Goal: Ask a question

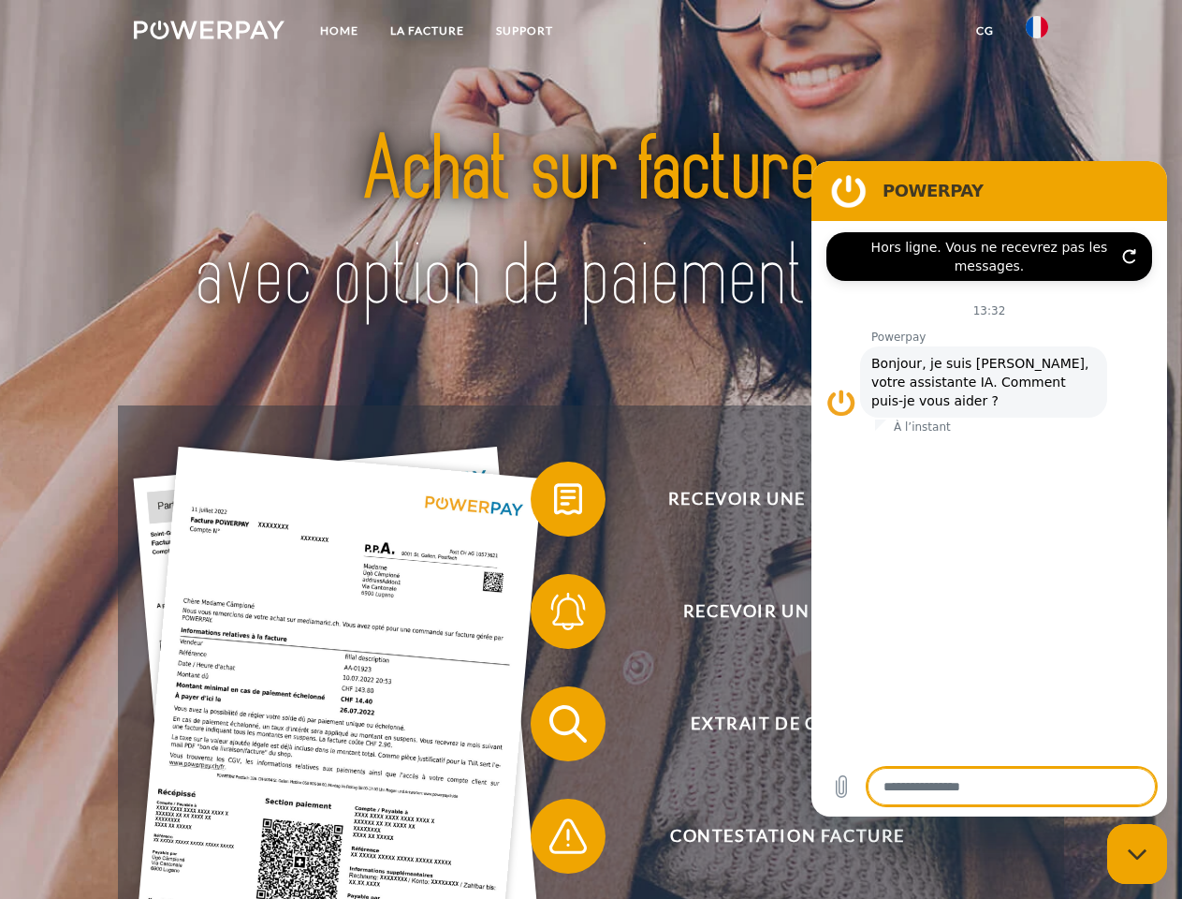
click at [209, 33] on img at bounding box center [209, 30] width 151 height 19
click at [1037, 33] on img at bounding box center [1037, 27] width 22 height 22
click at [985, 31] on link "CG" at bounding box center [985, 31] width 50 height 34
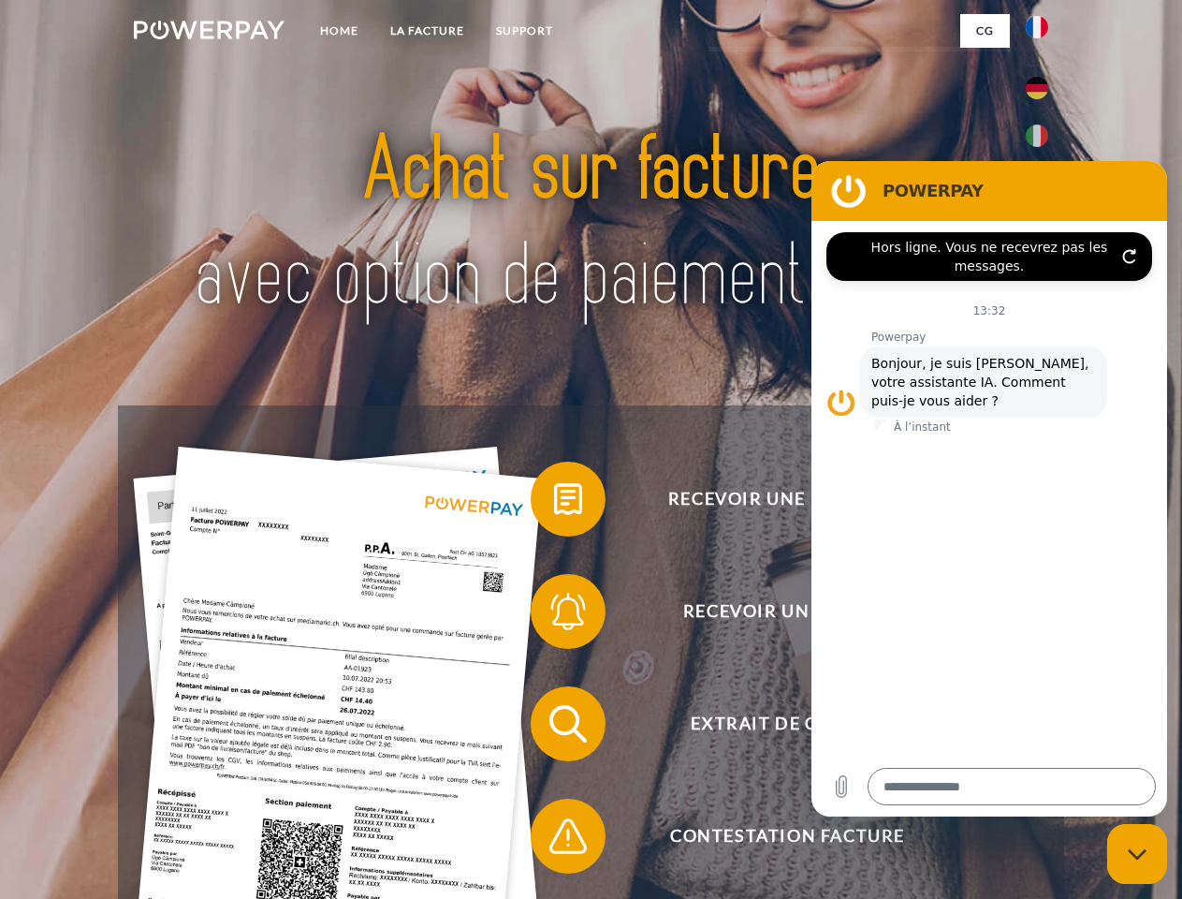
click at [554, 503] on span at bounding box center [540, 499] width 94 height 94
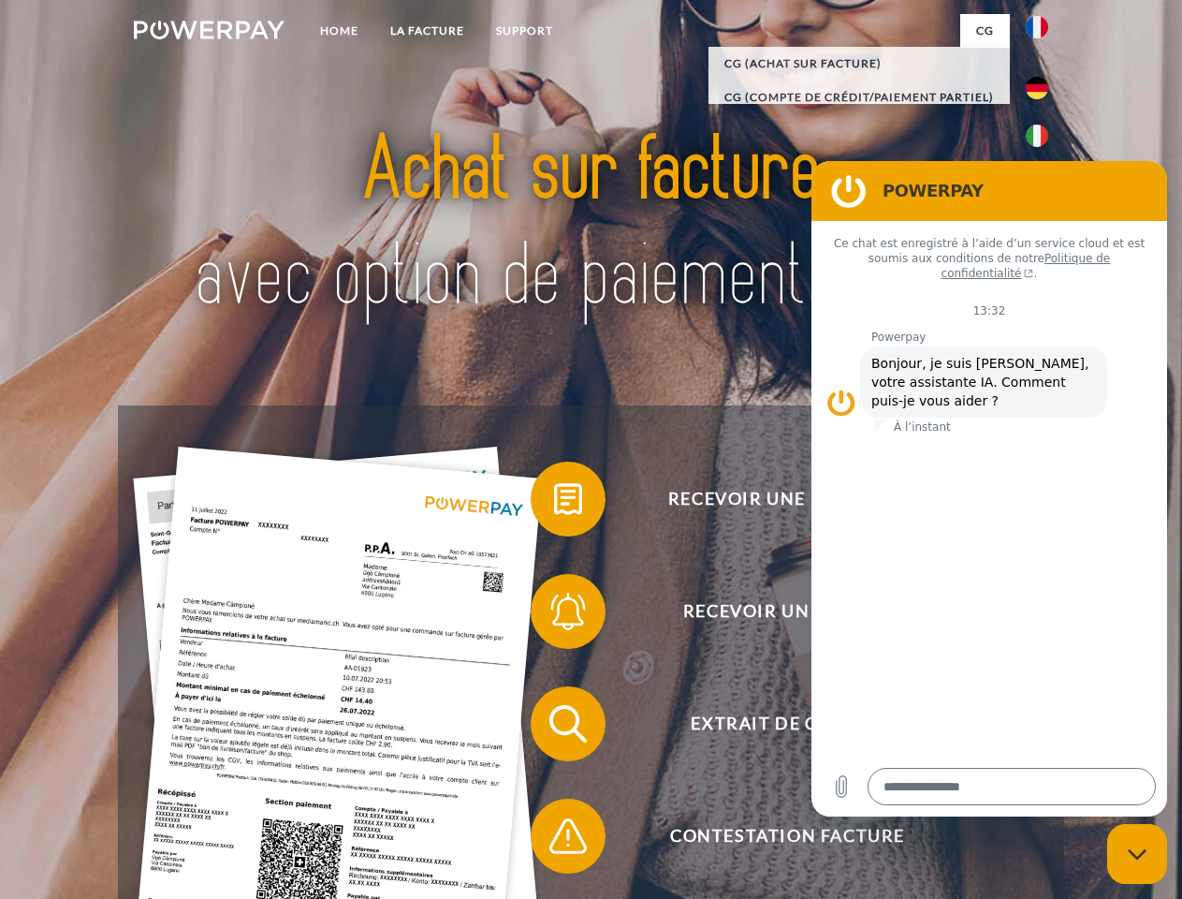
click at [554, 615] on span at bounding box center [540, 611] width 94 height 94
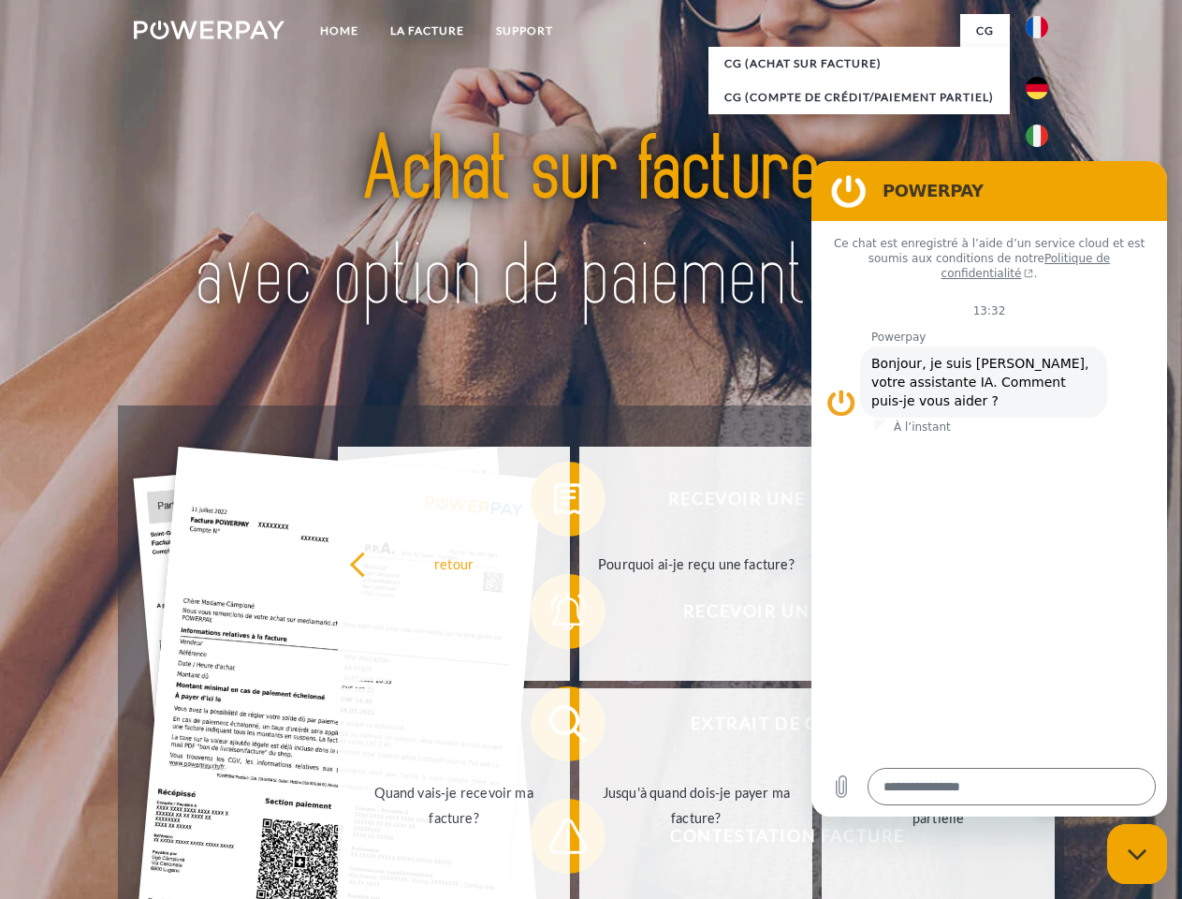
click at [579, 727] on link "Jusqu'à quand dois-je payer ma facture?" at bounding box center [695, 805] width 233 height 234
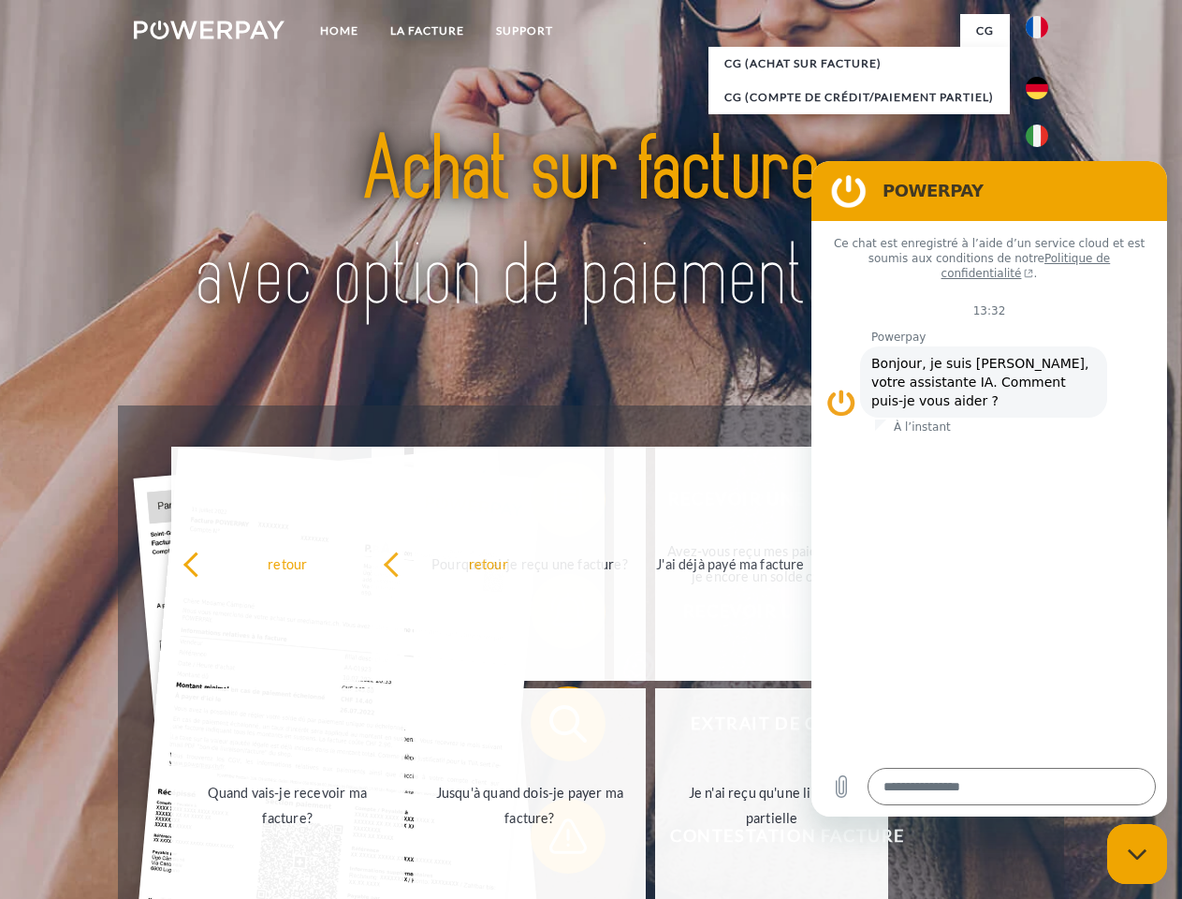
click at [554, 840] on span at bounding box center [540, 836] width 94 height 94
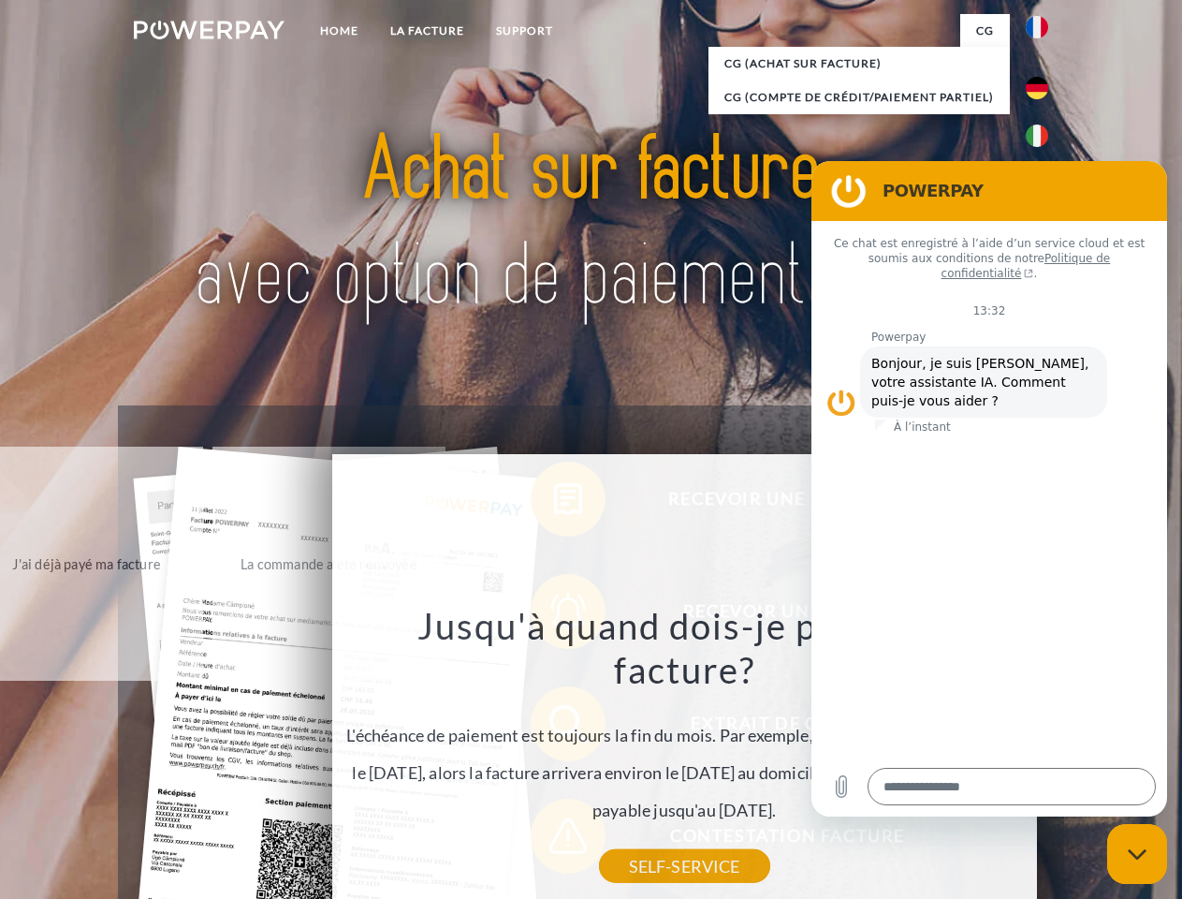
click at [1137, 854] on icon "Fermer la fenêtre de messagerie" at bounding box center [1138, 854] width 20 height 12
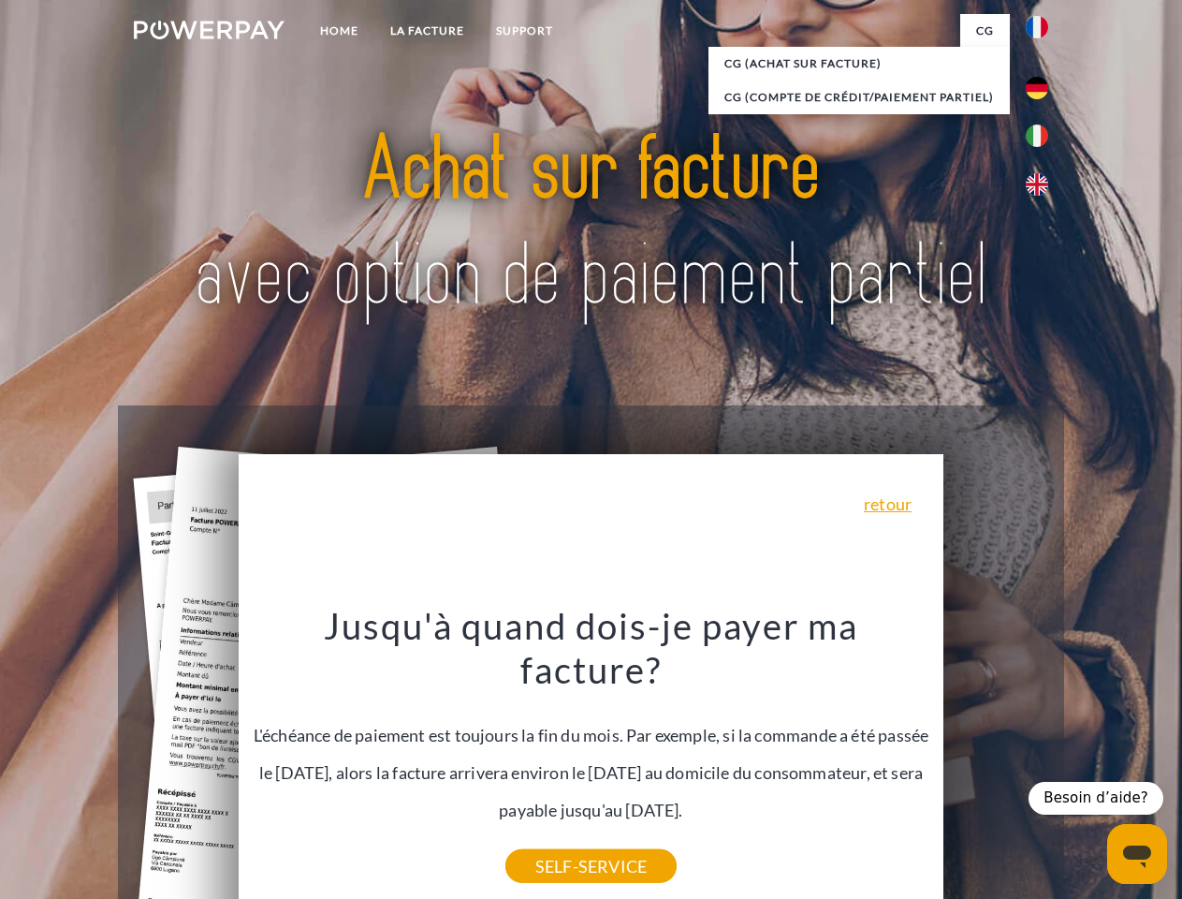
type textarea "*"
